Goal: Navigation & Orientation: Find specific page/section

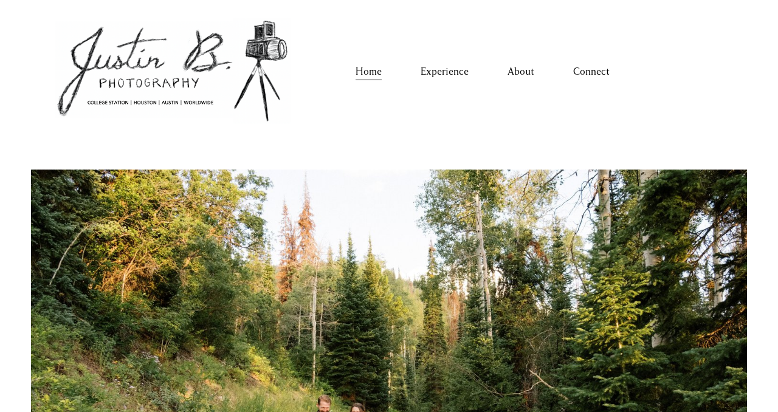
click at [605, 164] on div at bounding box center [389, 398] width 778 height 508
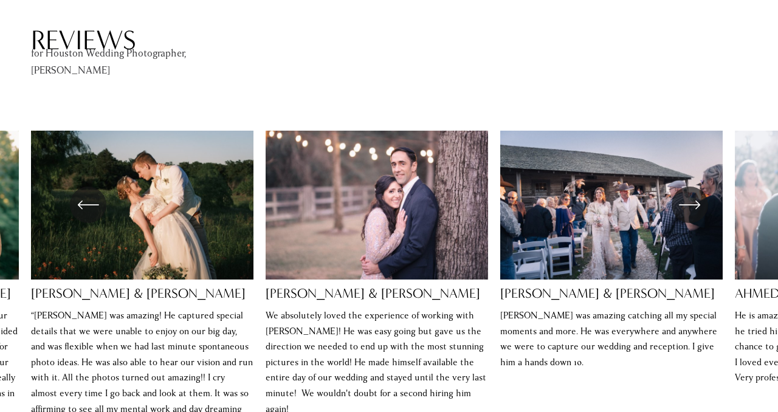
scroll to position [2107, 0]
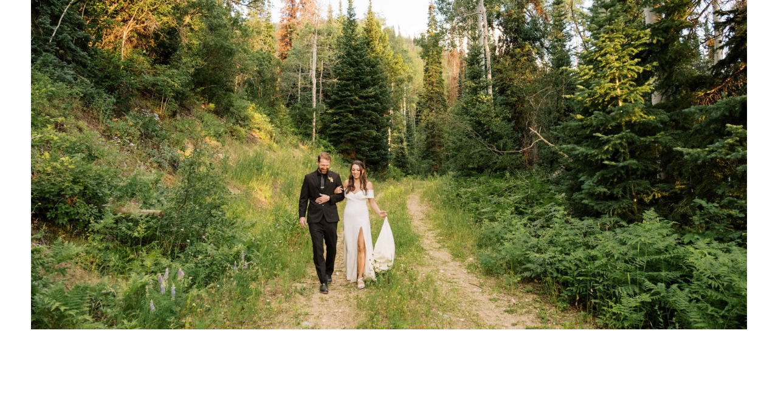
scroll to position [0, 0]
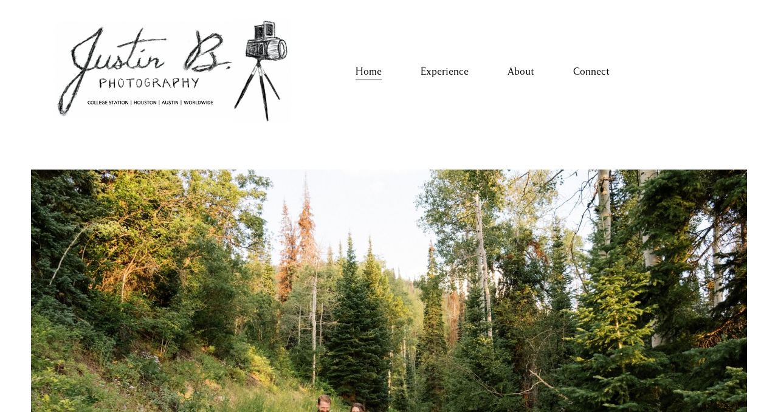
click at [605, 77] on link "Connect" at bounding box center [591, 72] width 36 height 19
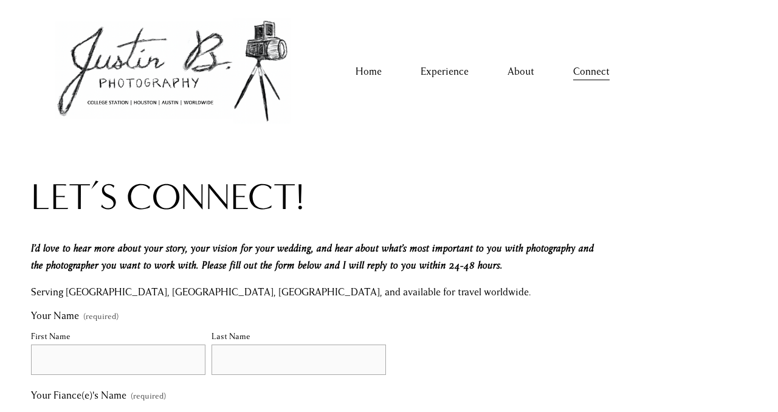
click at [515, 73] on link "About" at bounding box center [520, 72] width 27 height 19
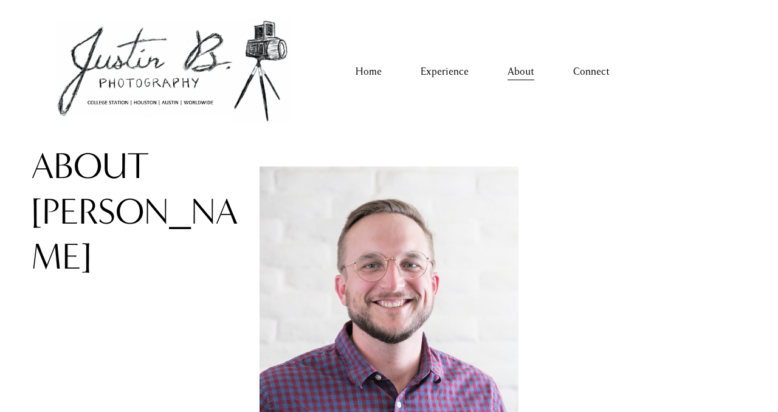
click at [121, 34] on img at bounding box center [171, 72] width 281 height 128
